Goal: Find specific page/section: Find specific page/section

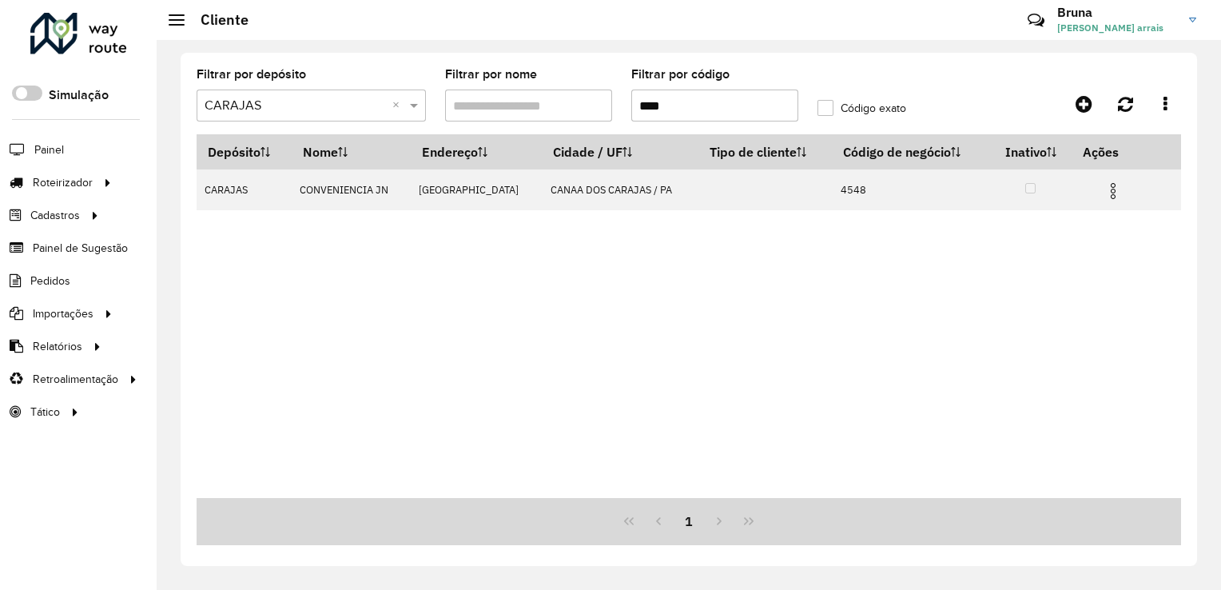
drag, startPoint x: 632, startPoint y: 111, endPoint x: 616, endPoint y: 113, distance: 16.2
click at [616, 113] on formly-group "Filtrar por depósito Selecione um depósito × CARAJAS × Filtrar por nome Filtrar…" at bounding box center [559, 102] width 745 height 66
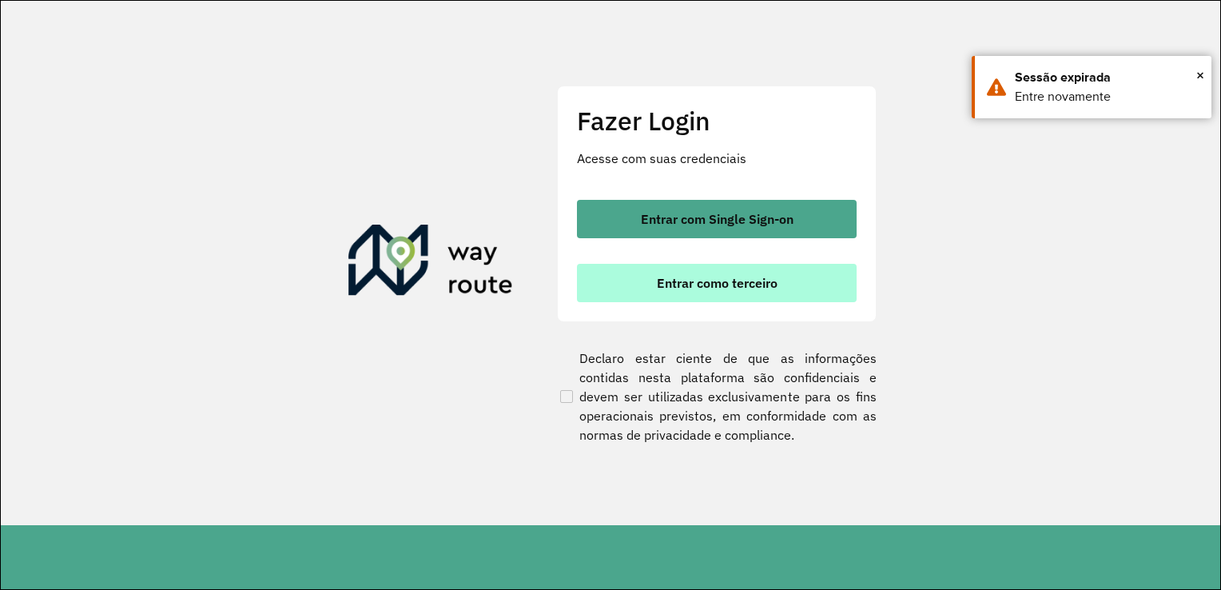
click at [739, 281] on span "Entrar como terceiro" at bounding box center [717, 283] width 121 height 13
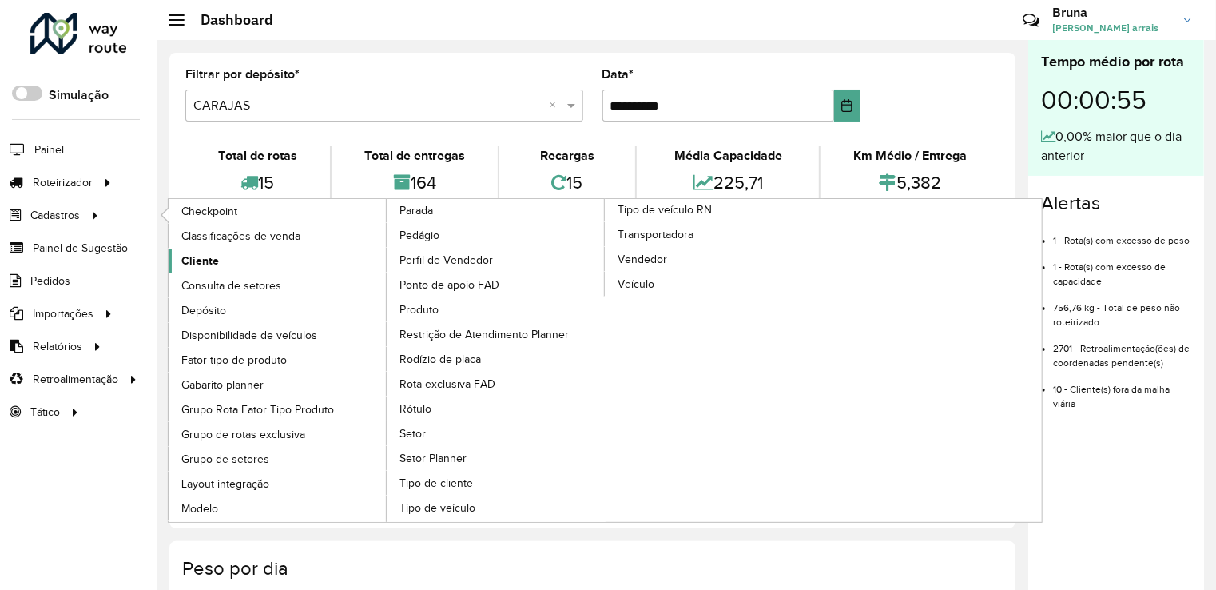
click at [198, 261] on span "Cliente" at bounding box center [200, 261] width 38 height 17
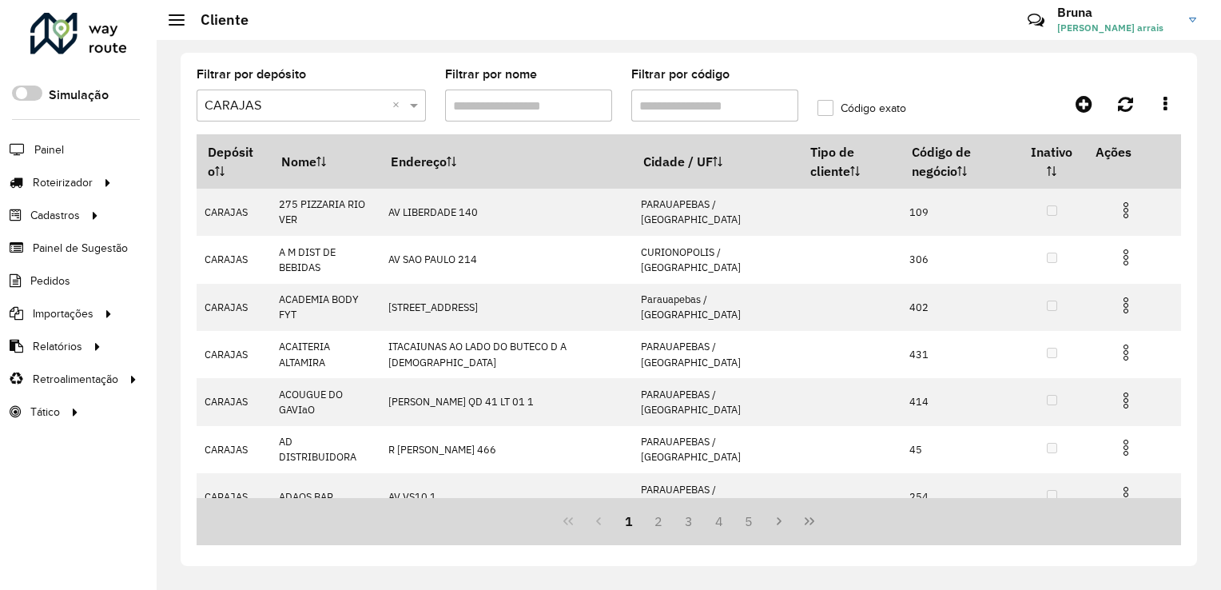
click at [671, 109] on input "Filtrar por código" at bounding box center [714, 106] width 167 height 32
click at [662, 104] on input "Filtrar por código" at bounding box center [714, 106] width 167 height 32
type input "****"
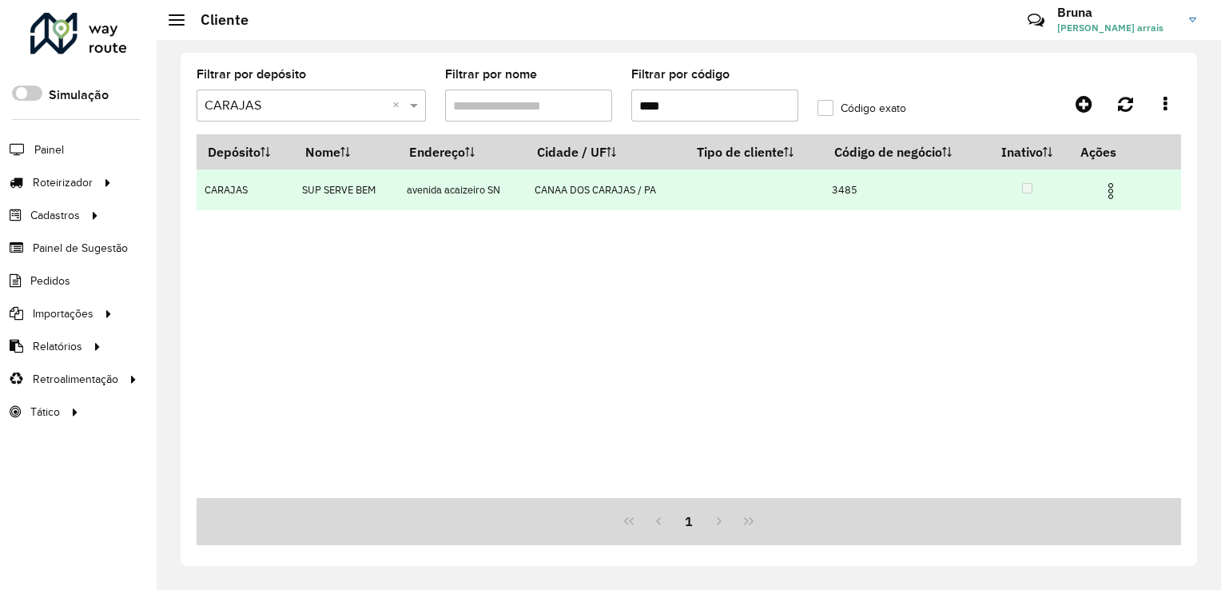
click at [1120, 187] on img at bounding box center [1110, 190] width 19 height 19
